Goal: Information Seeking & Learning: Understand process/instructions

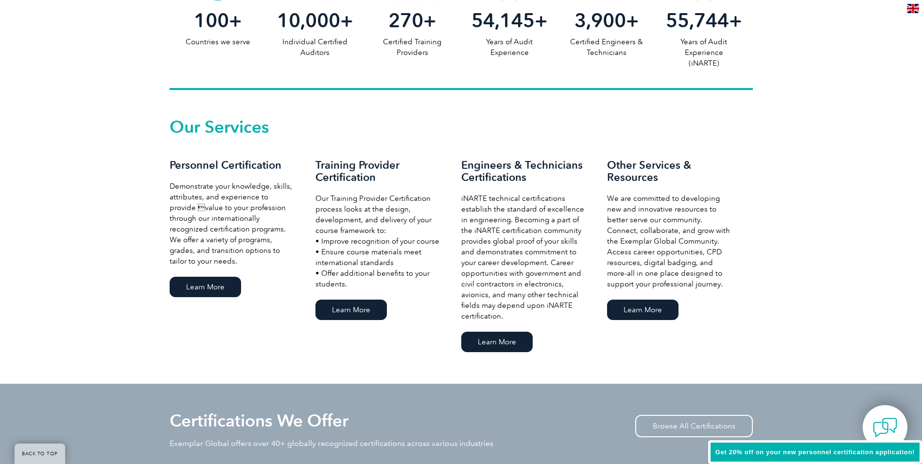
scroll to position [583, 0]
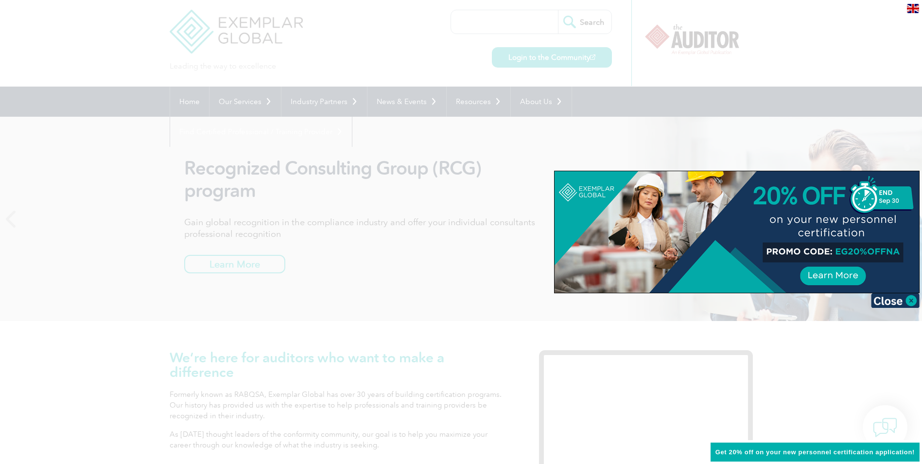
scroll to position [0, 0]
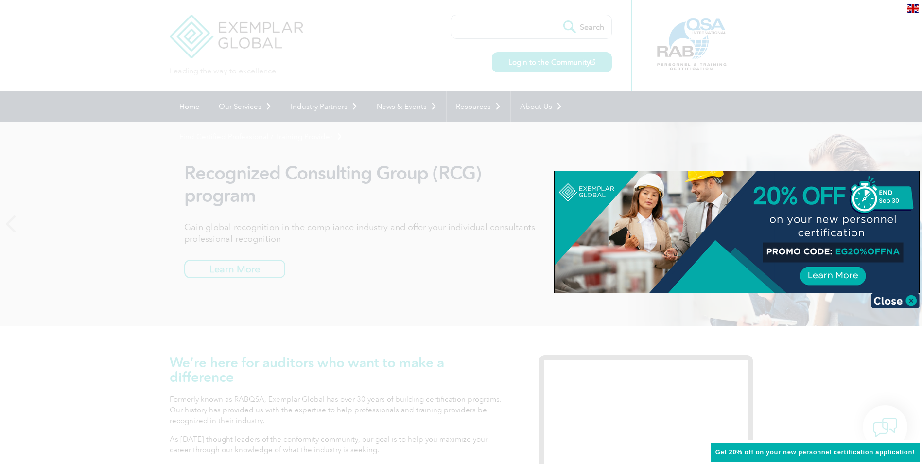
click at [454, 109] on div at bounding box center [461, 232] width 922 height 464
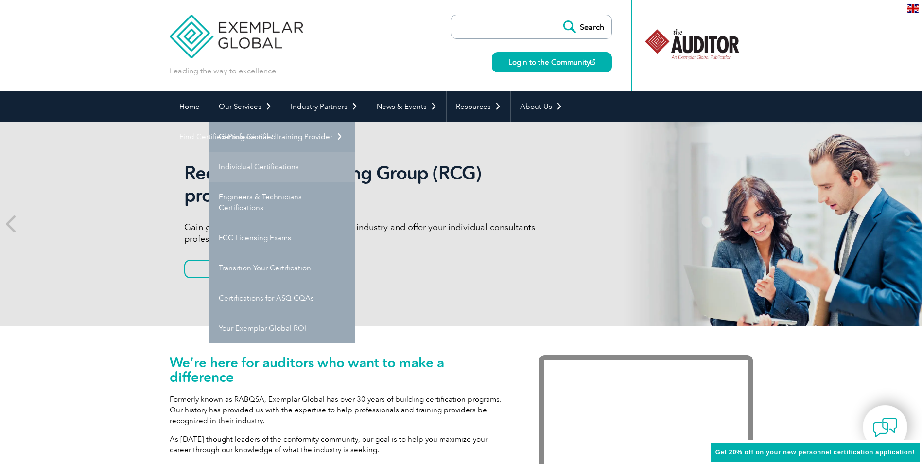
click at [274, 168] on link "Individual Certifications" at bounding box center [283, 167] width 146 height 30
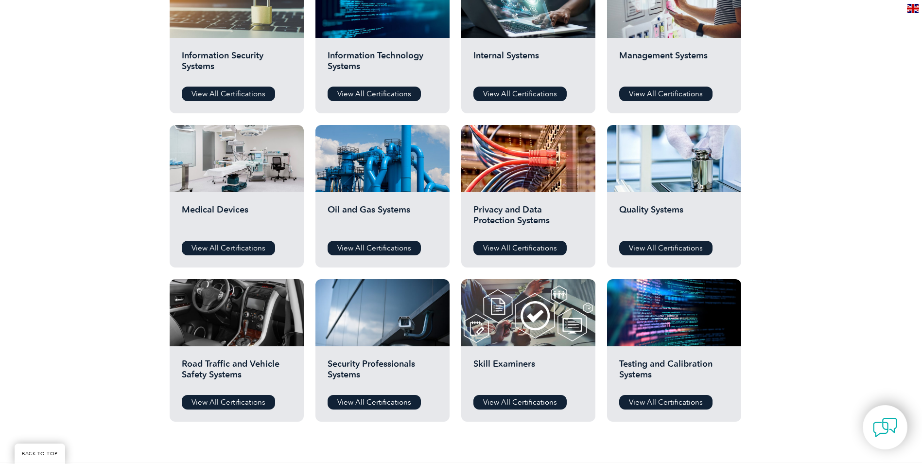
scroll to position [535, 0]
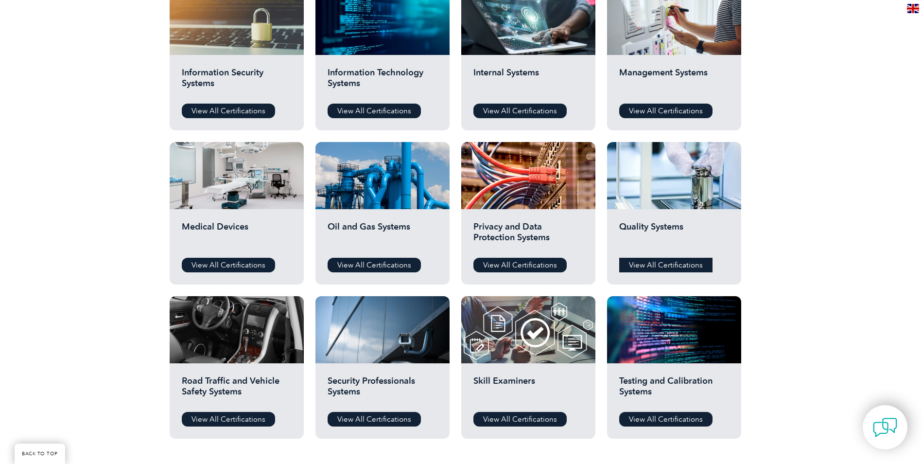
click at [666, 264] on link "View All Certifications" at bounding box center [665, 265] width 93 height 15
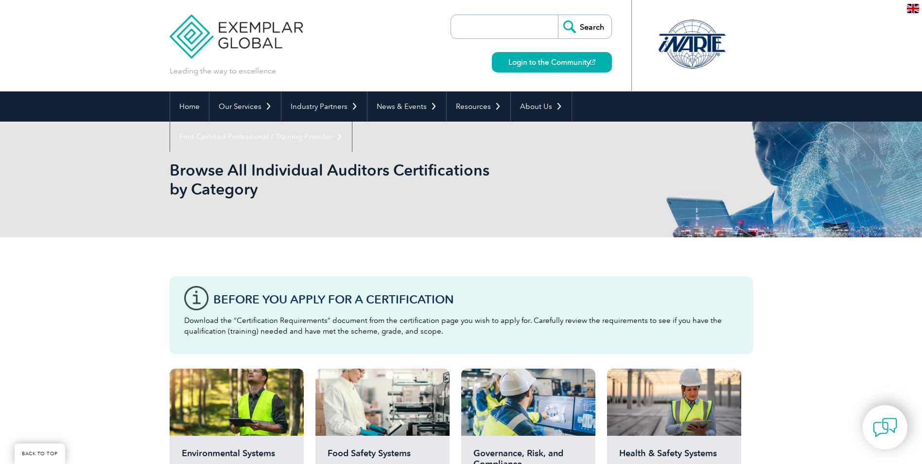
scroll to position [535, 0]
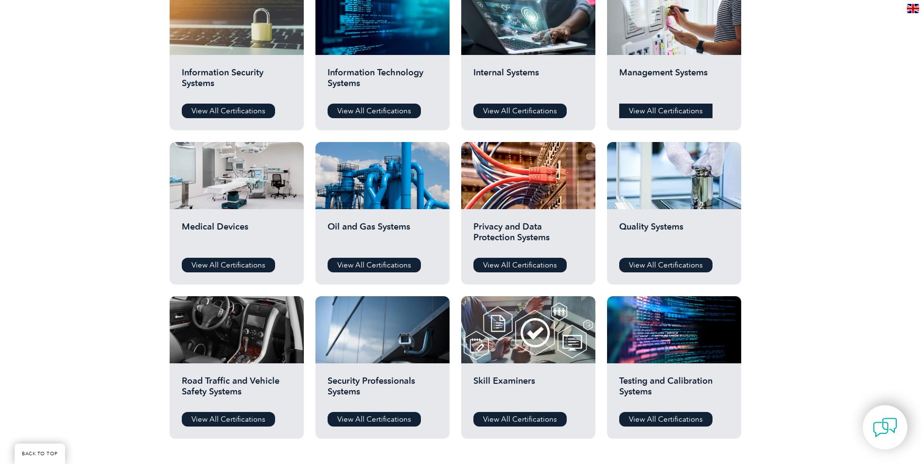
click at [668, 111] on link "View All Certifications" at bounding box center [665, 111] width 93 height 15
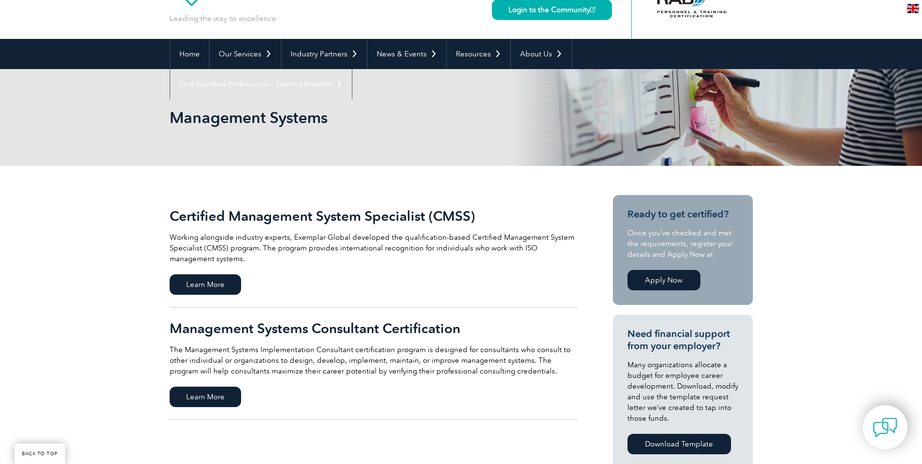
scroll to position [243, 0]
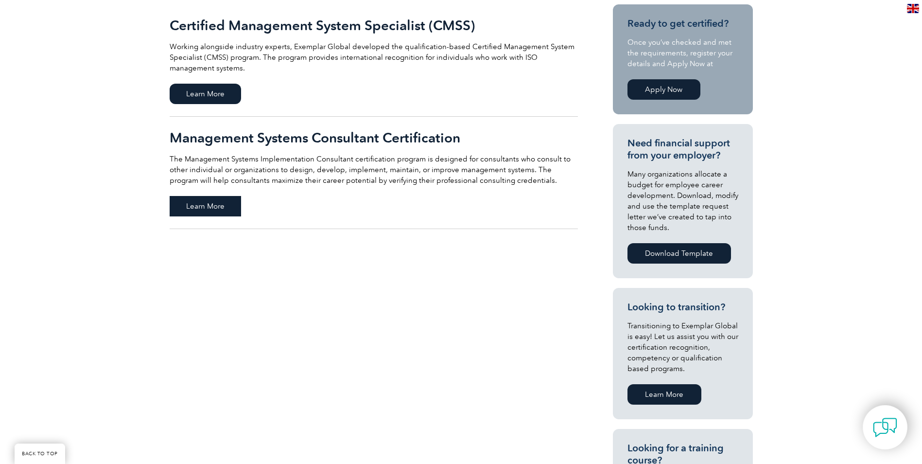
click at [225, 203] on span "Learn More" at bounding box center [205, 206] width 71 height 20
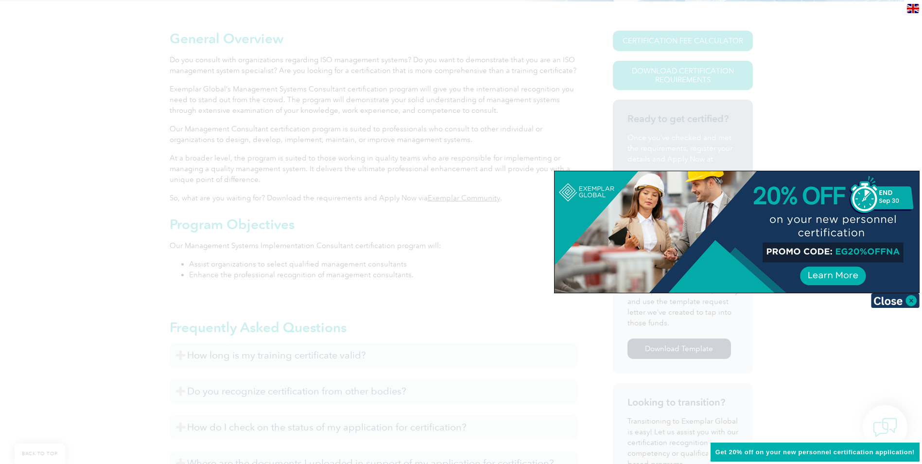
scroll to position [194, 0]
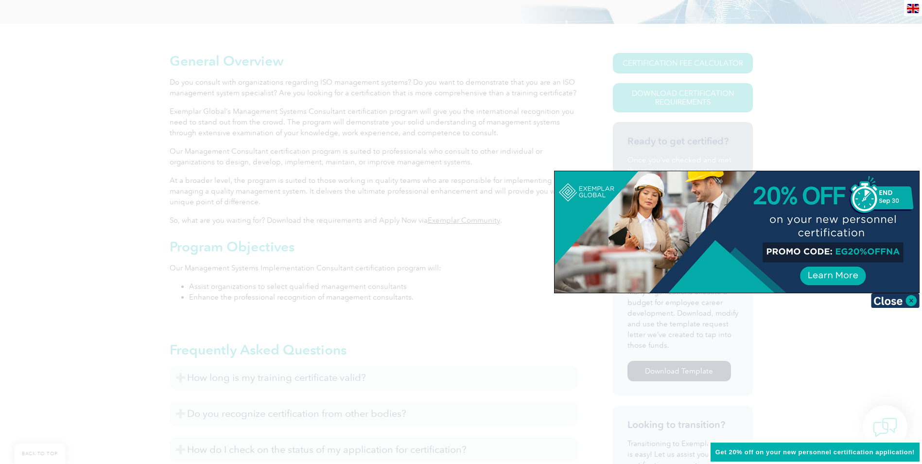
click at [845, 141] on div at bounding box center [461, 232] width 922 height 464
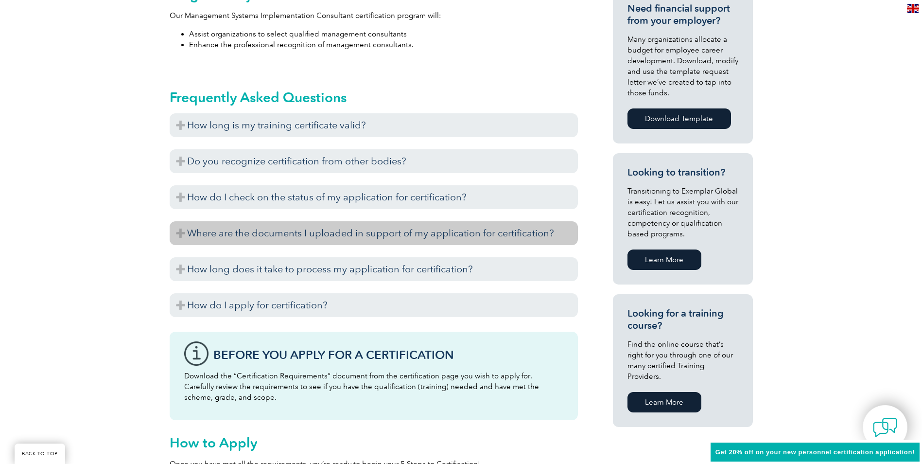
scroll to position [486, 0]
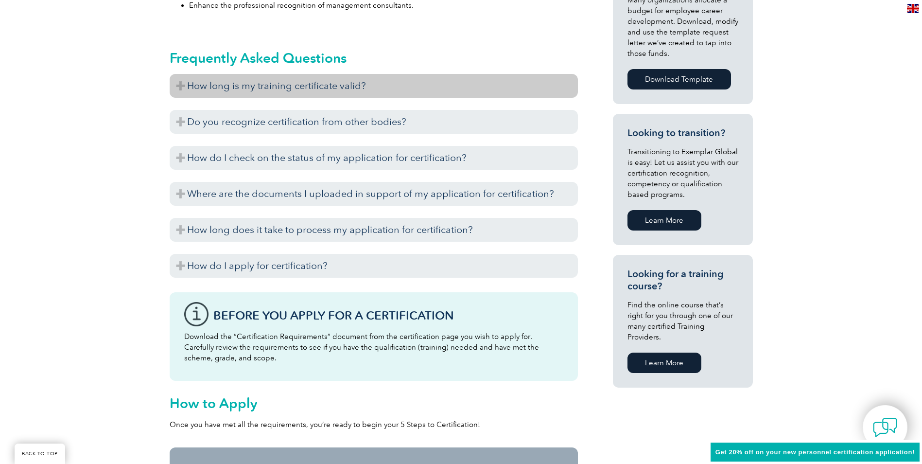
click at [178, 86] on h3 "How long is my training certificate valid?" at bounding box center [374, 86] width 408 height 24
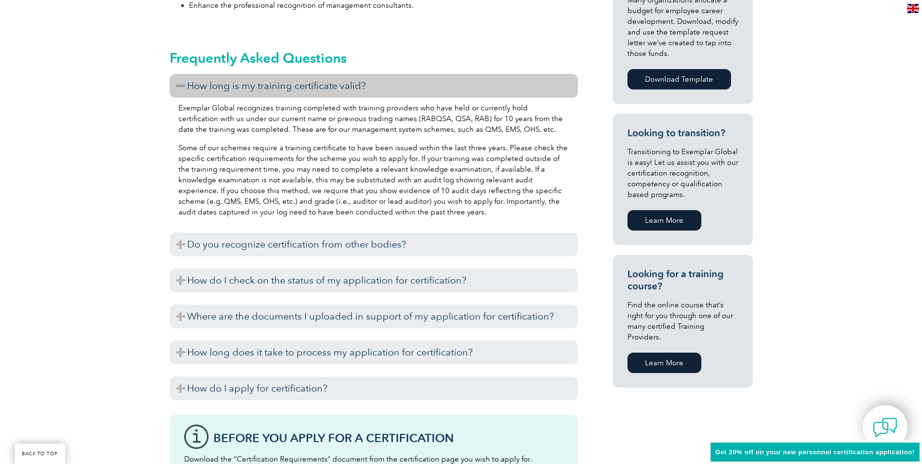
click at [178, 86] on h3 "How long is my training certificate valid?" at bounding box center [374, 86] width 408 height 24
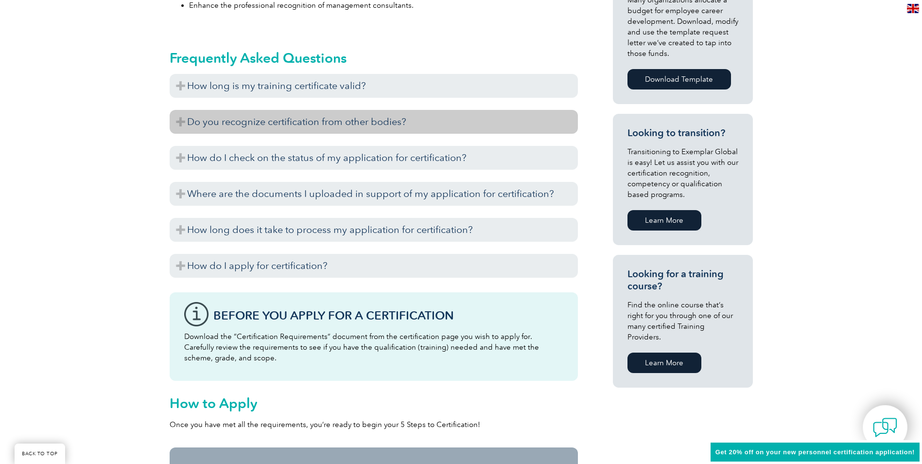
click at [180, 122] on h3 "Do you recognize certification from other bodies?" at bounding box center [374, 122] width 408 height 24
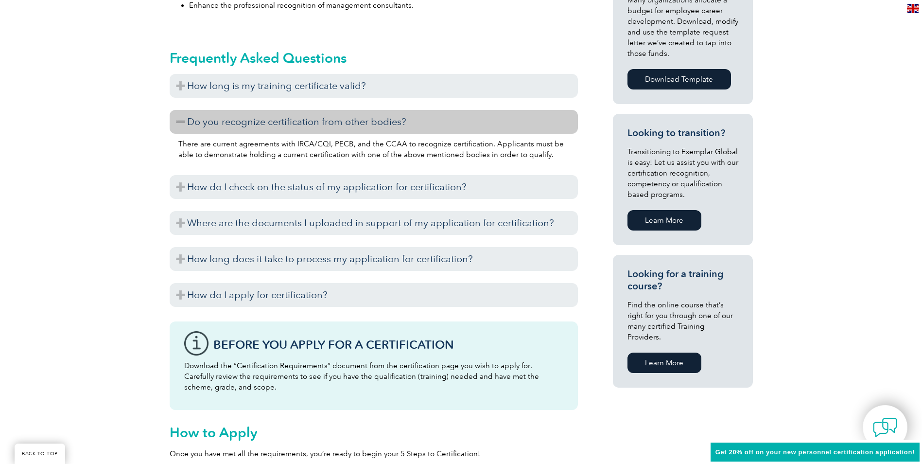
click at [180, 122] on h3 "Do you recognize certification from other bodies?" at bounding box center [374, 122] width 408 height 24
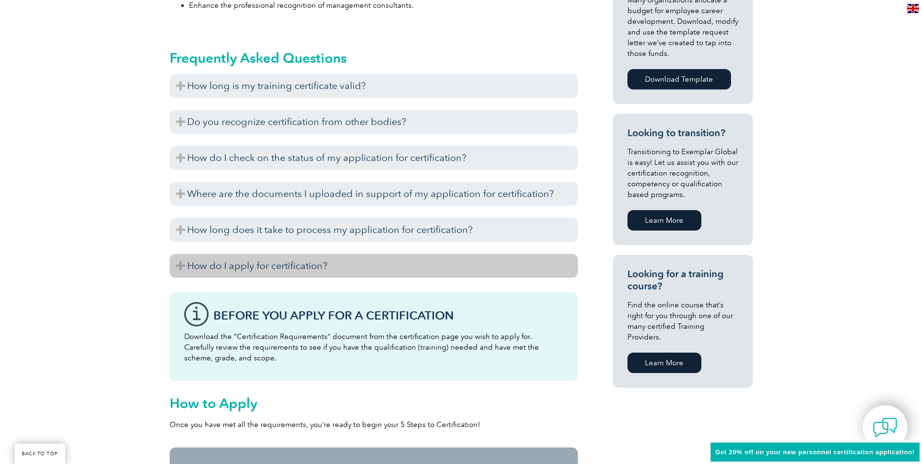
click at [177, 263] on h3 "How do I apply for certification?" at bounding box center [374, 266] width 408 height 24
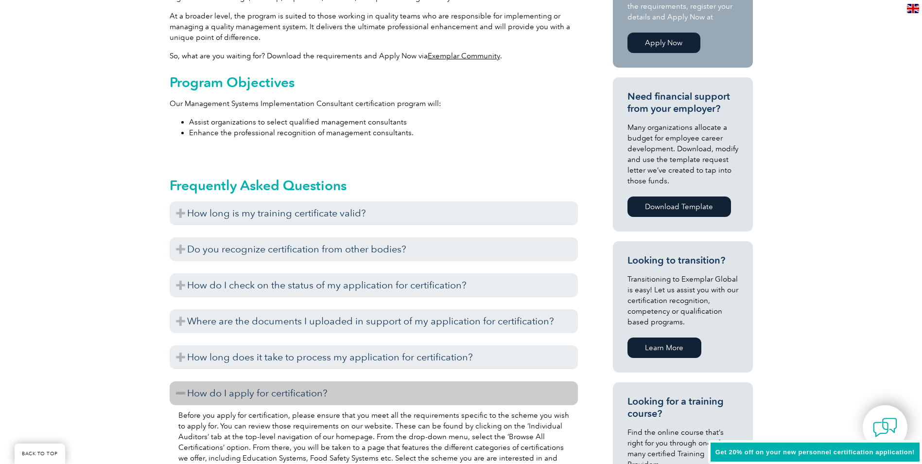
scroll to position [438, 0]
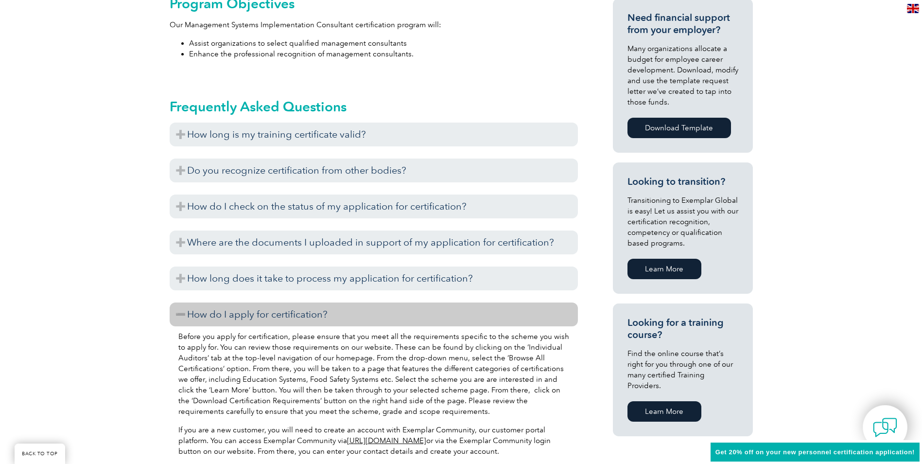
click at [178, 313] on h3 "How do I apply for certification?" at bounding box center [374, 314] width 408 height 24
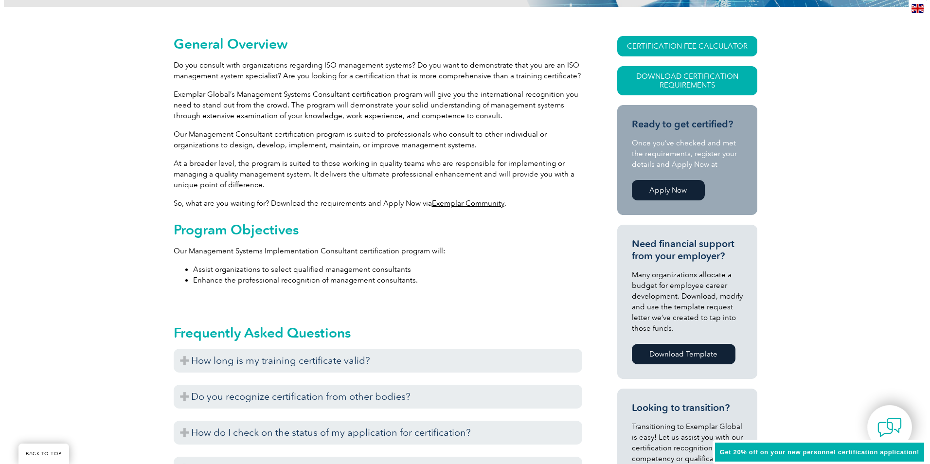
scroll to position [194, 0]
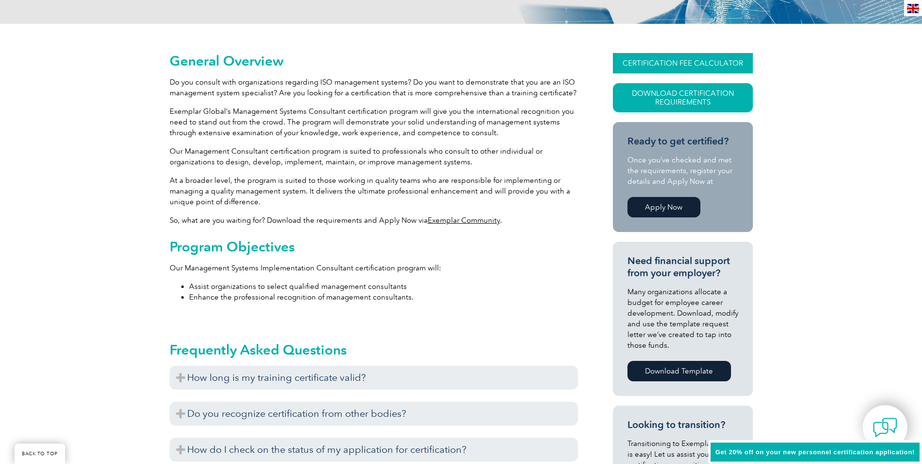
click at [704, 66] on link "CERTIFICATION FEE CALCULATOR" at bounding box center [683, 63] width 140 height 20
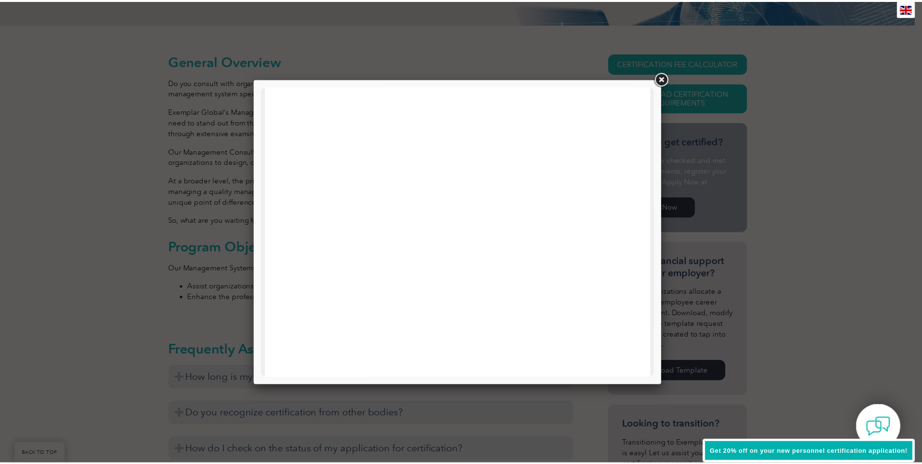
scroll to position [0, 0]
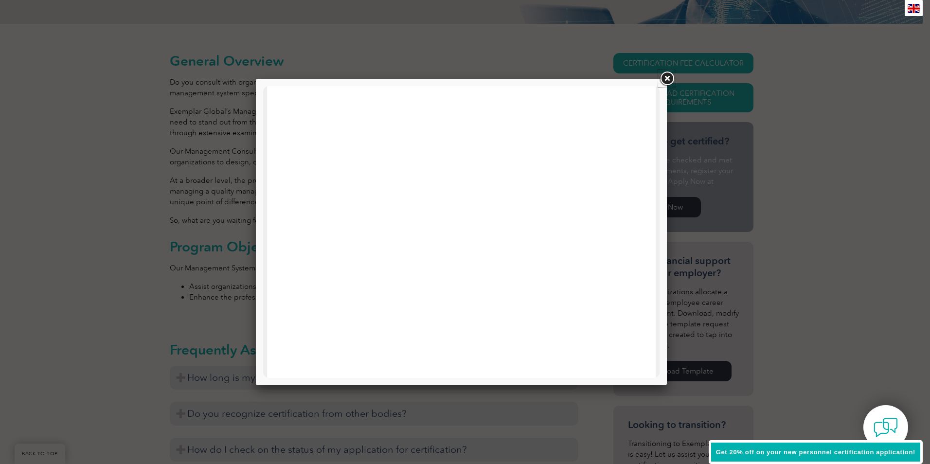
click at [667, 81] on link at bounding box center [667, 79] width 18 height 18
